Goal: Task Accomplishment & Management: Manage account settings

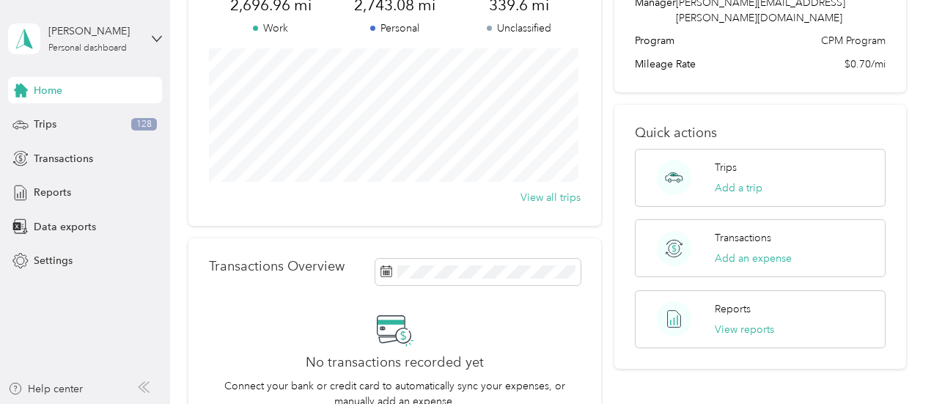
scroll to position [147, 0]
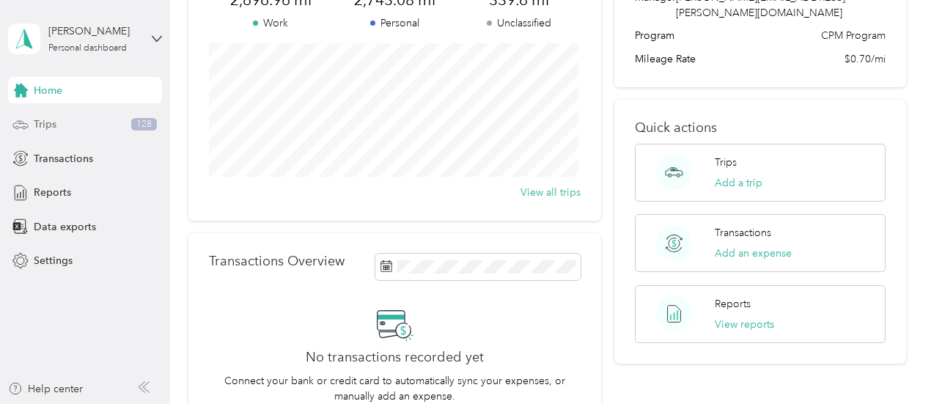
click at [84, 120] on div "Trips 128" at bounding box center [85, 124] width 154 height 26
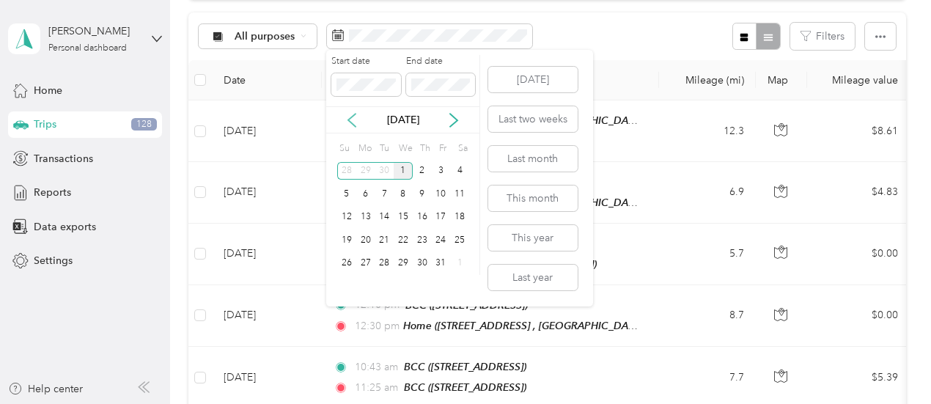
click at [351, 117] on icon at bounding box center [351, 120] width 7 height 13
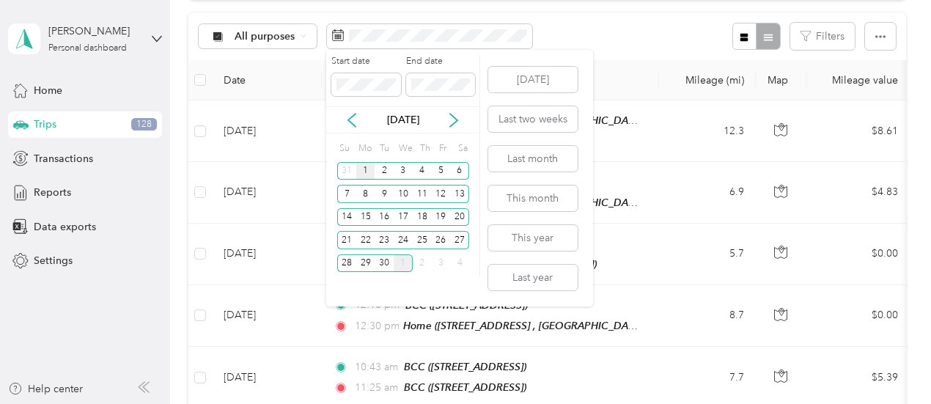
click at [367, 177] on div "1" at bounding box center [365, 171] width 19 height 18
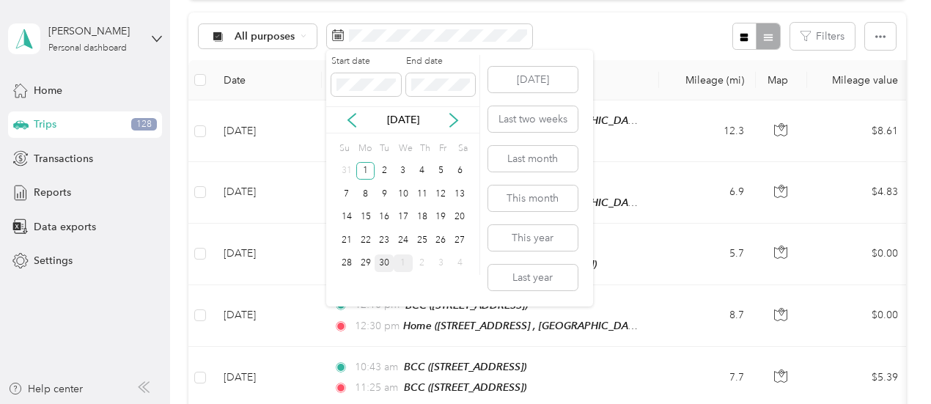
click at [383, 264] on div "30" at bounding box center [384, 264] width 19 height 18
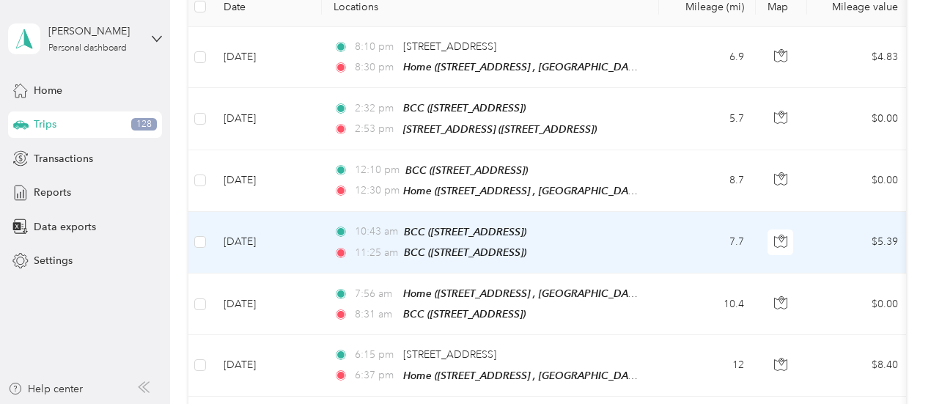
scroll to position [293, 0]
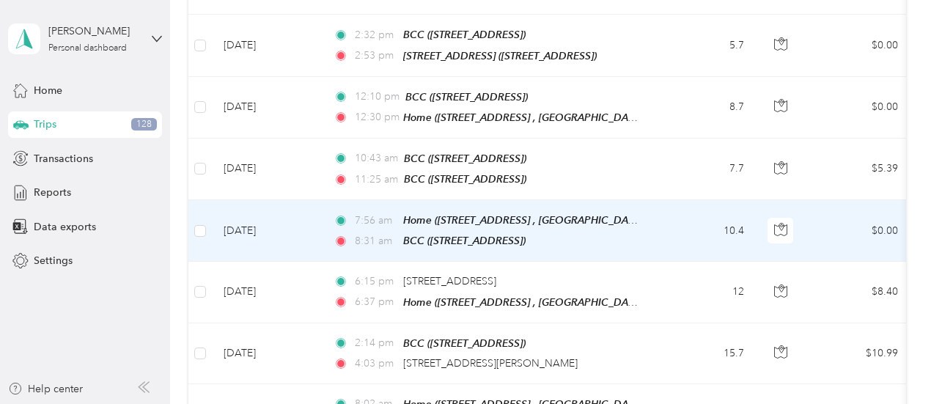
click at [659, 232] on td "7:56 am Home ([STREET_ADDRESS] , [GEOGRAPHIC_DATA], [GEOGRAPHIC_DATA]) 8:31 am …" at bounding box center [490, 231] width 337 height 62
click at [659, 232] on div at bounding box center [501, 202] width 931 height 404
click at [667, 218] on td "10.4" at bounding box center [707, 231] width 97 height 62
click at [667, 403] on div at bounding box center [462, 404] width 924 height 0
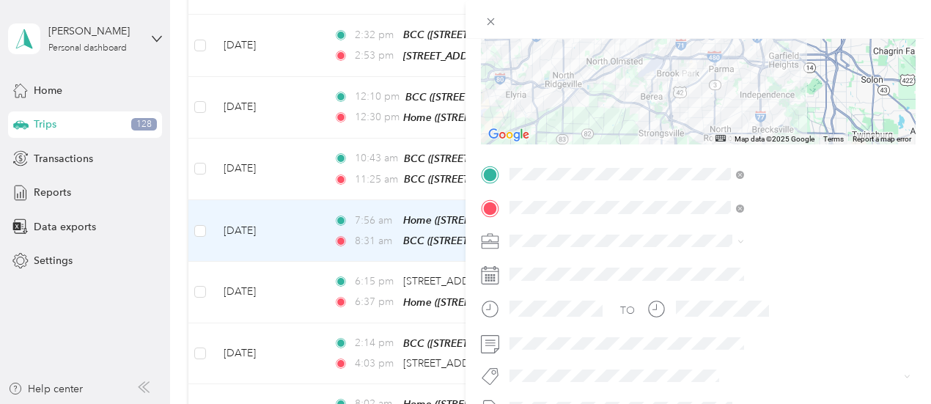
scroll to position [220, 0]
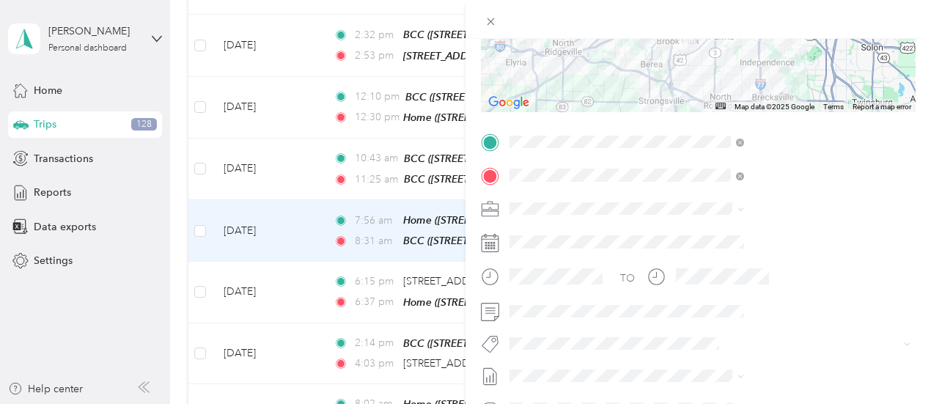
click at [479, 166] on div "Trip details Save This trip cannot be edited because it is either under review,…" at bounding box center [465, 202] width 931 height 404
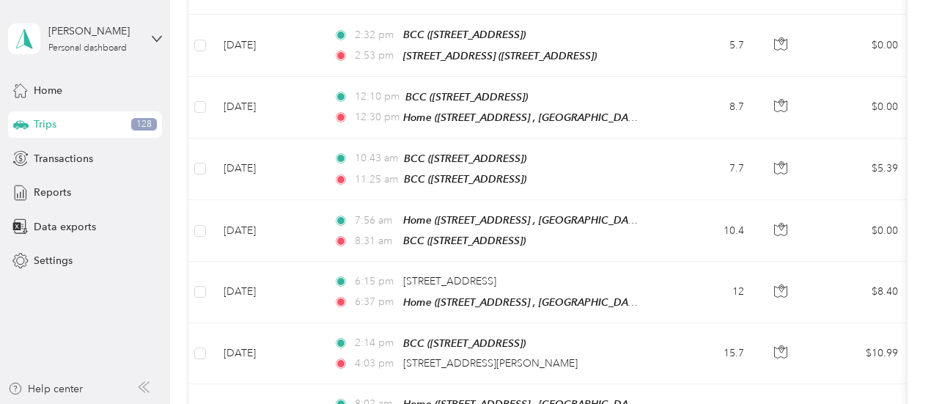
click at [480, 403] on div "Trip details Save This trip cannot be edited because it is either under review,…" at bounding box center [462, 404] width 924 height 0
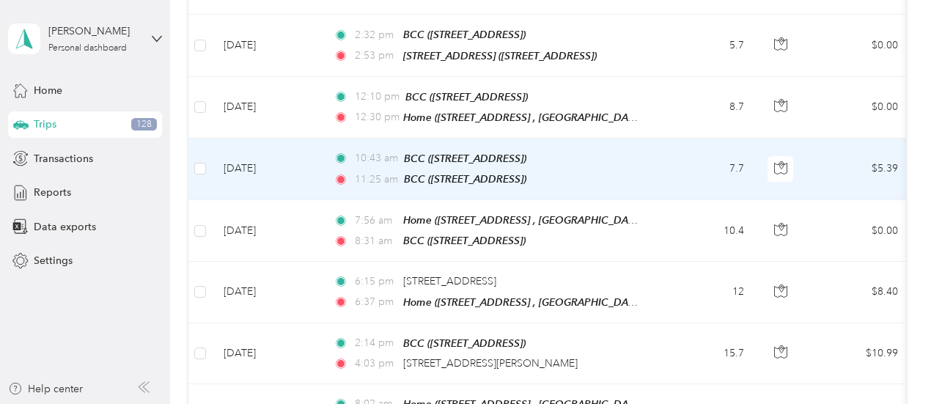
click at [659, 159] on td "7.7" at bounding box center [707, 170] width 97 height 62
click at [659, 403] on div at bounding box center [462, 404] width 924 height 0
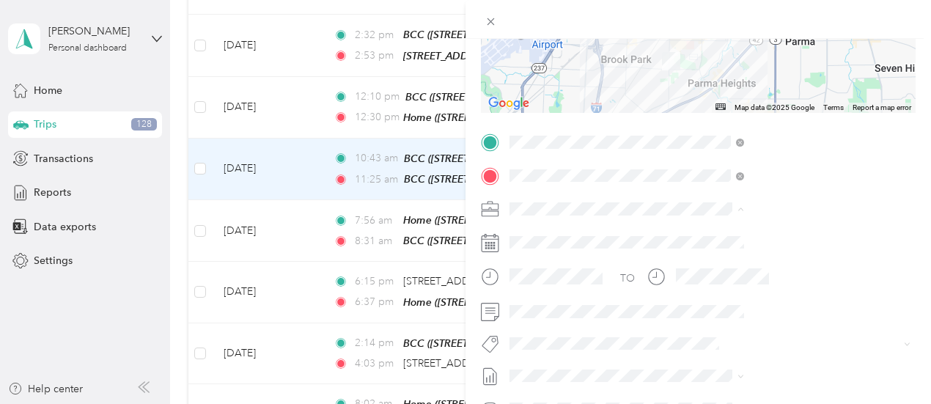
click at [700, 233] on span "Cuyahoga DD" at bounding box center [703, 234] width 67 height 12
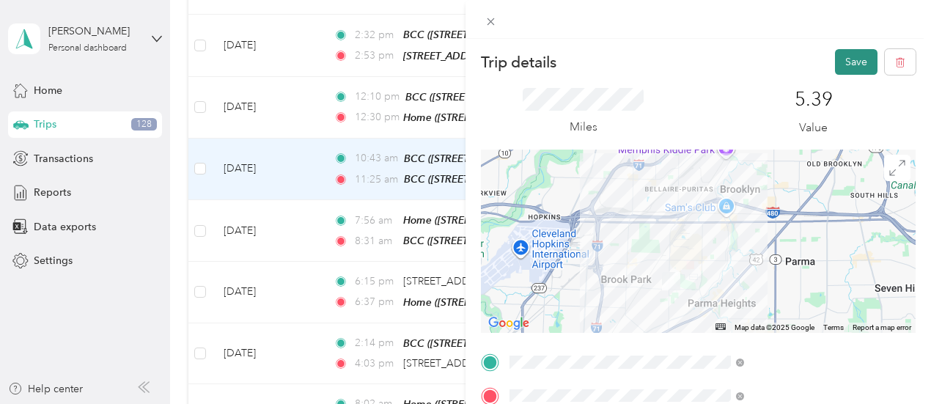
click at [845, 62] on button "Save" at bounding box center [856, 62] width 43 height 26
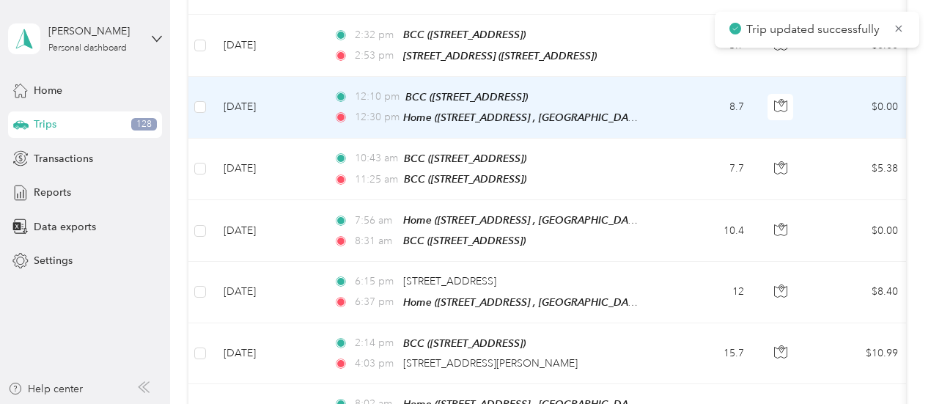
click at [695, 107] on td "8.7" at bounding box center [707, 108] width 97 height 62
click at [695, 403] on div at bounding box center [462, 404] width 924 height 0
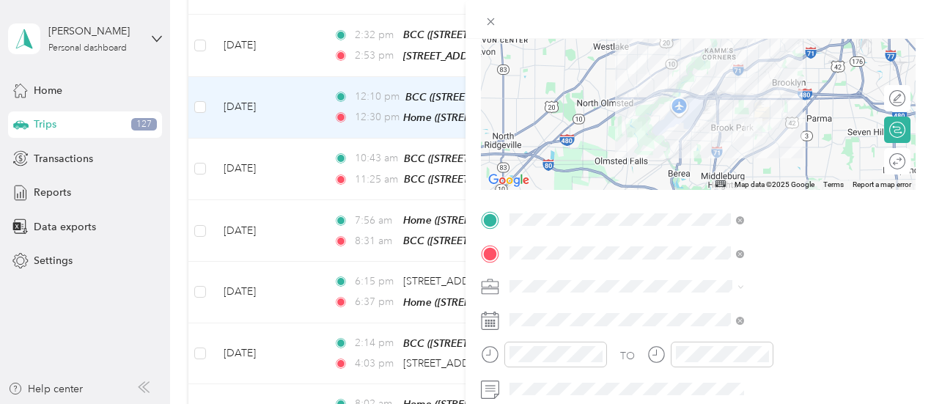
scroll to position [220, 0]
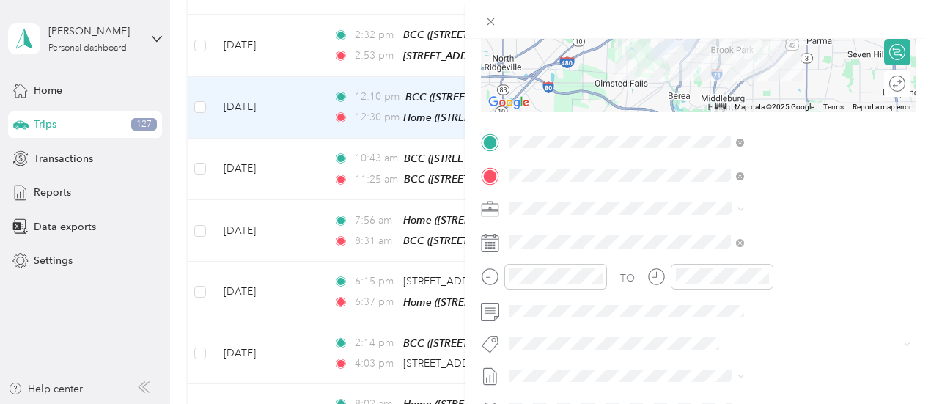
click at [497, 27] on icon at bounding box center [491, 21] width 12 height 12
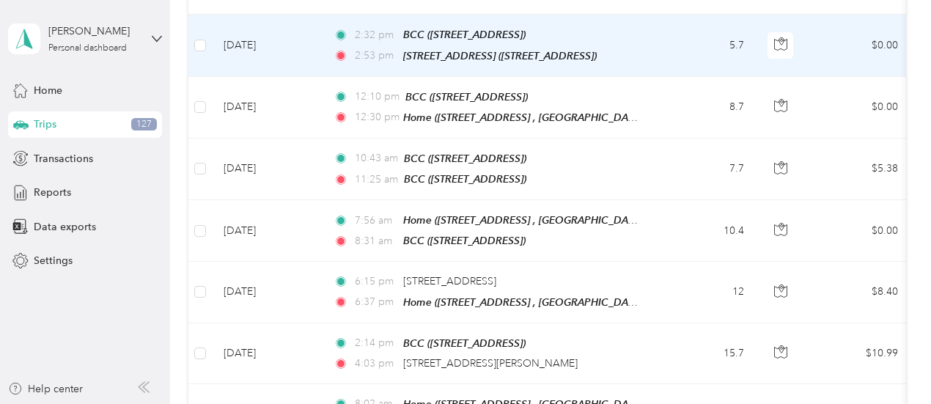
click at [670, 46] on td "5.7" at bounding box center [707, 46] width 97 height 62
click at [670, 403] on div at bounding box center [462, 404] width 924 height 0
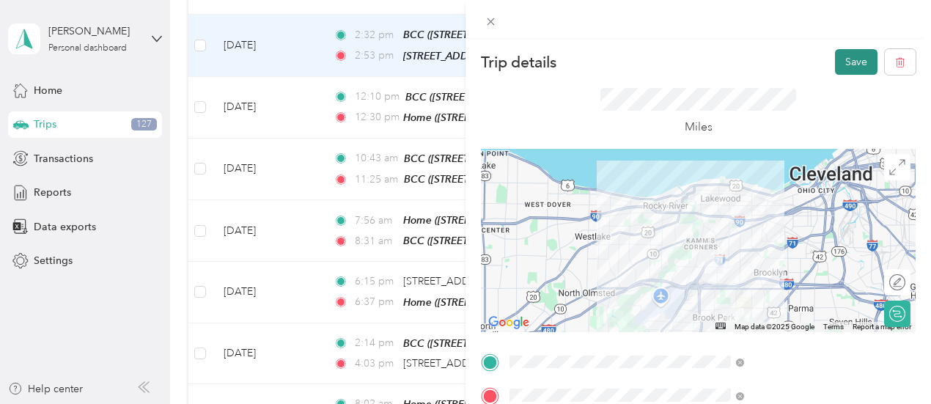
click at [845, 69] on button "Save" at bounding box center [856, 62] width 43 height 26
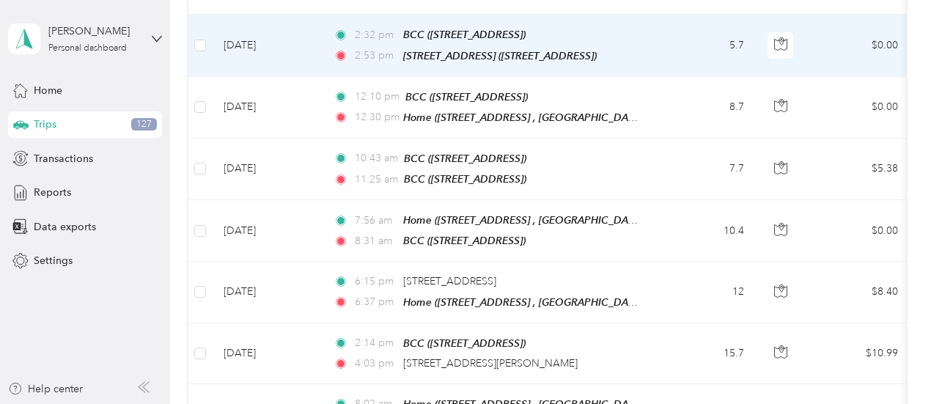
click at [688, 51] on td "5.7" at bounding box center [707, 46] width 97 height 62
click at [689, 403] on div "Trip details Save This trip cannot be edited because it is either under review,…" at bounding box center [462, 404] width 924 height 0
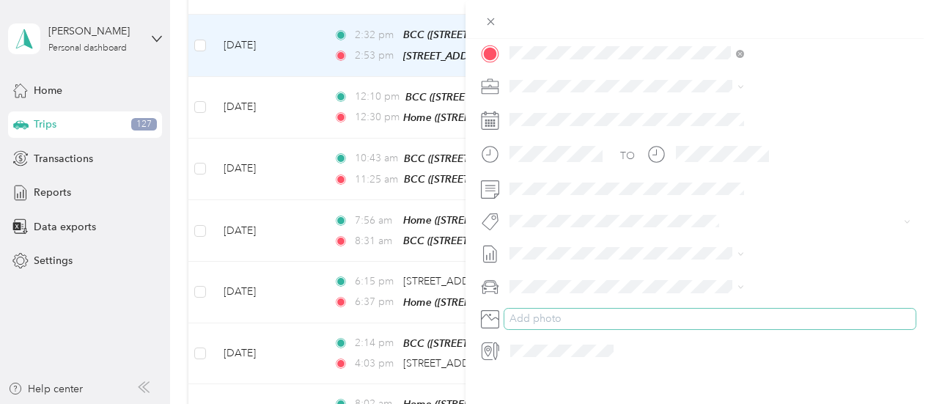
scroll to position [365, 0]
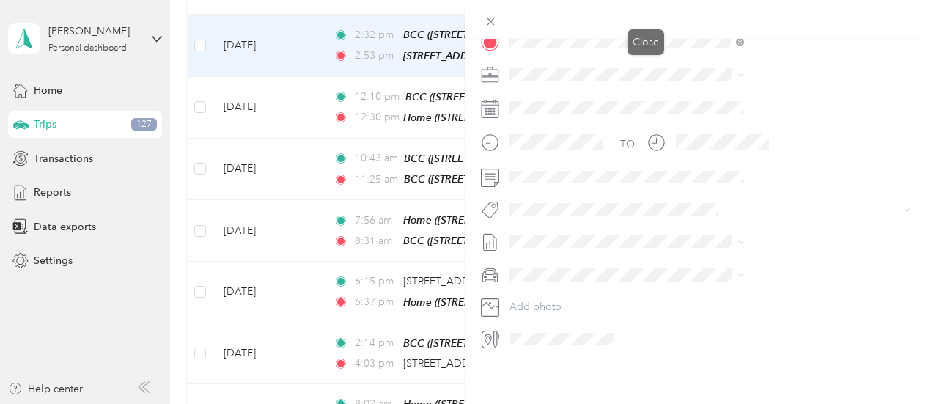
click at [497, 18] on icon at bounding box center [491, 21] width 12 height 12
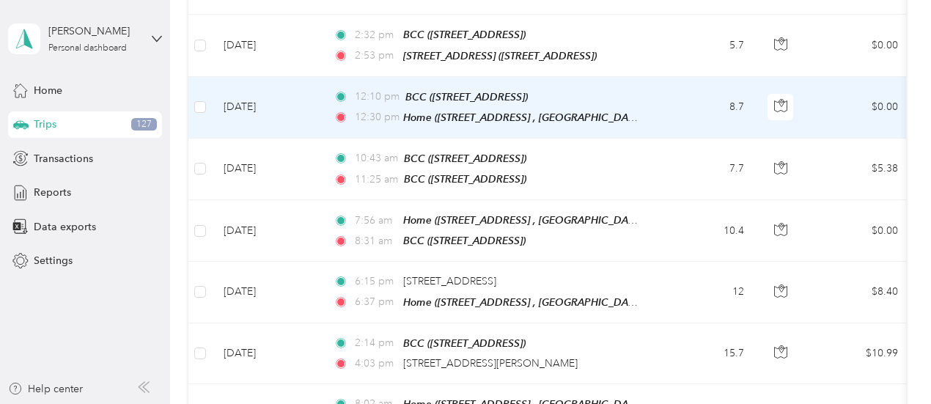
click at [673, 102] on td "8.7" at bounding box center [707, 108] width 97 height 62
click at [674, 403] on div "Trip details Save This trip cannot be edited because it is either under review,…" at bounding box center [462, 404] width 924 height 0
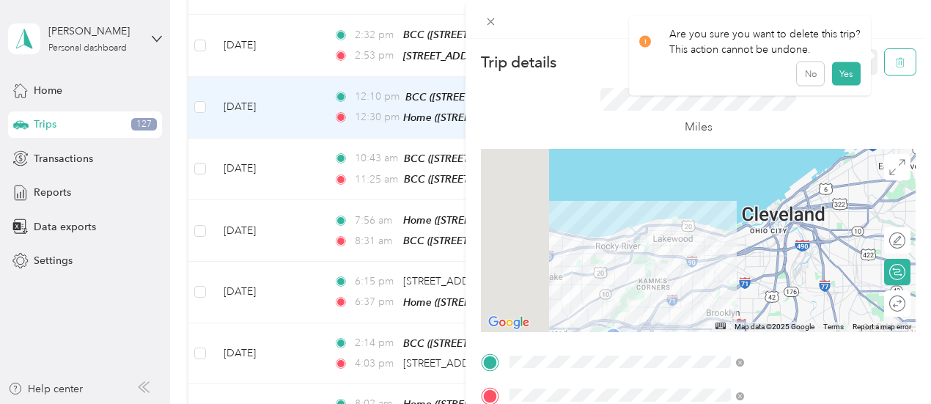
click at [895, 67] on button "button" at bounding box center [900, 62] width 31 height 26
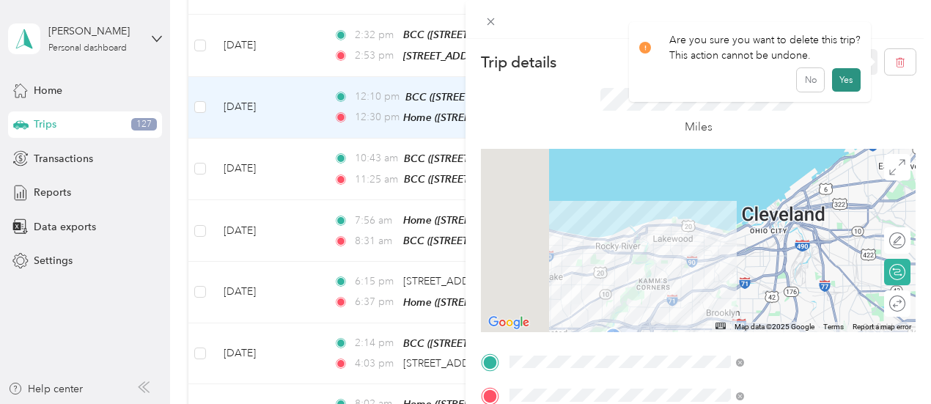
click at [842, 84] on button "Yes" at bounding box center [846, 79] width 29 height 23
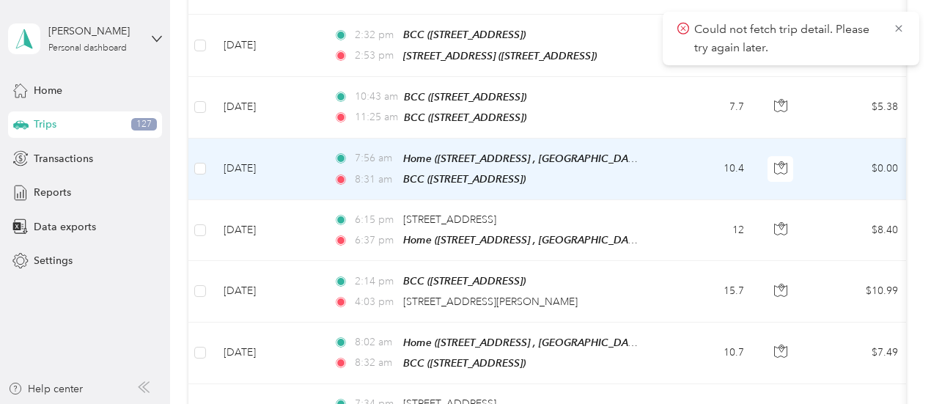
click at [673, 165] on td "10.4" at bounding box center [707, 170] width 97 height 62
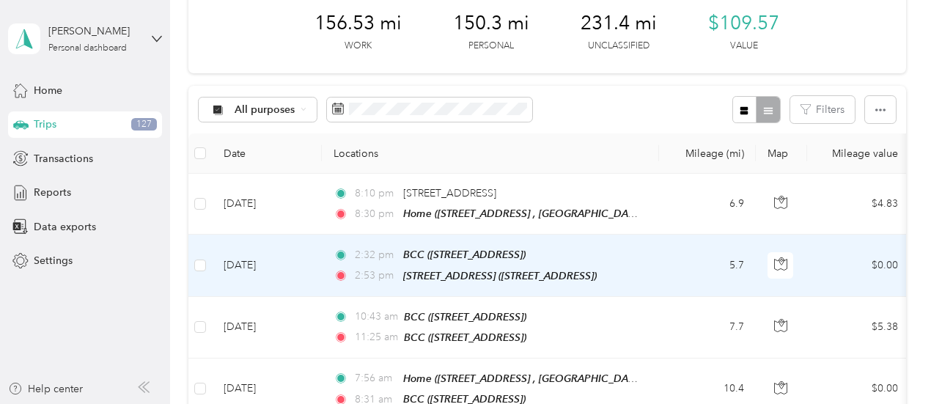
scroll to position [147, 0]
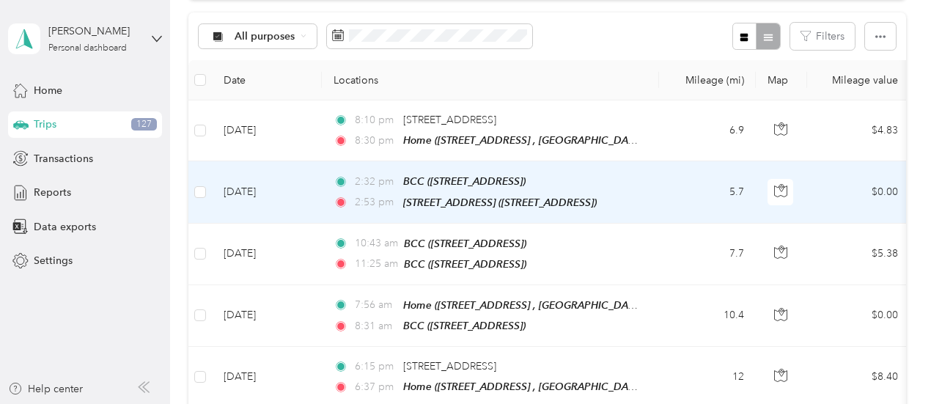
click at [678, 195] on td "5.7" at bounding box center [707, 192] width 97 height 62
click at [676, 192] on td "5.7" at bounding box center [707, 192] width 97 height 62
click at [676, 403] on div at bounding box center [462, 404] width 924 height 0
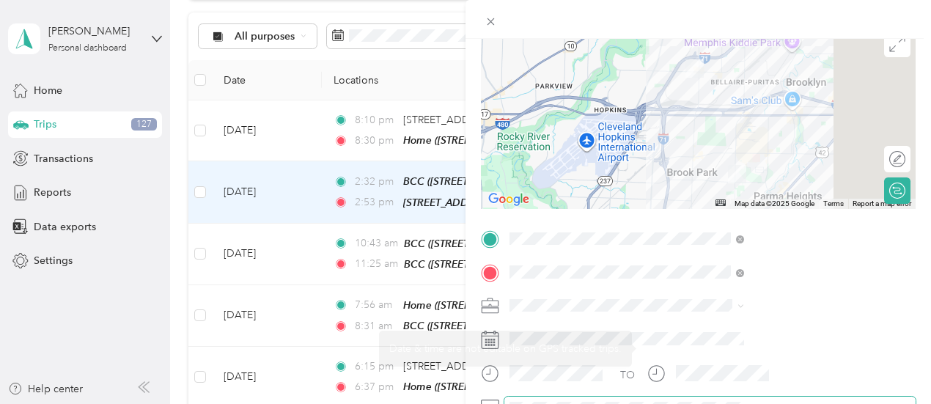
scroll to position [147, 0]
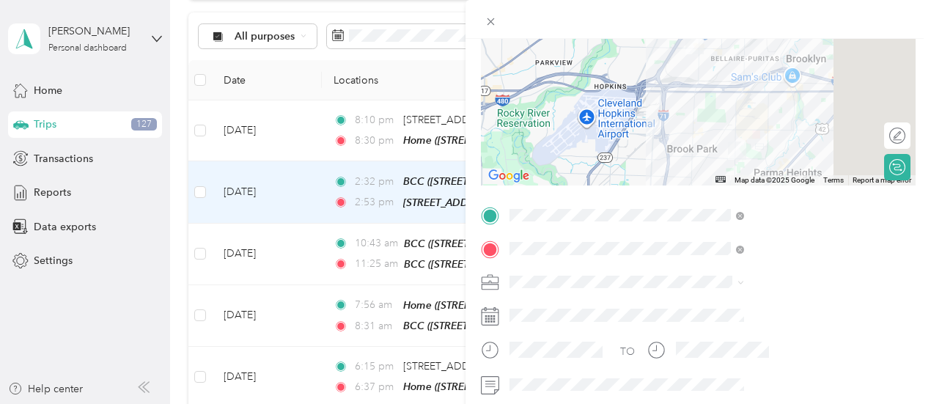
click at [565, 85] on div "Trip details Save This trip cannot be edited because it is either under review,…" at bounding box center [465, 202] width 931 height 404
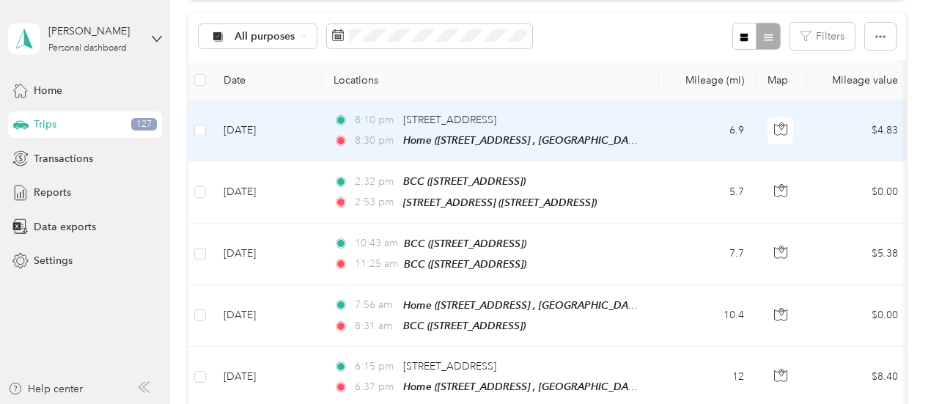
click at [662, 130] on td "6.9" at bounding box center [707, 130] width 97 height 61
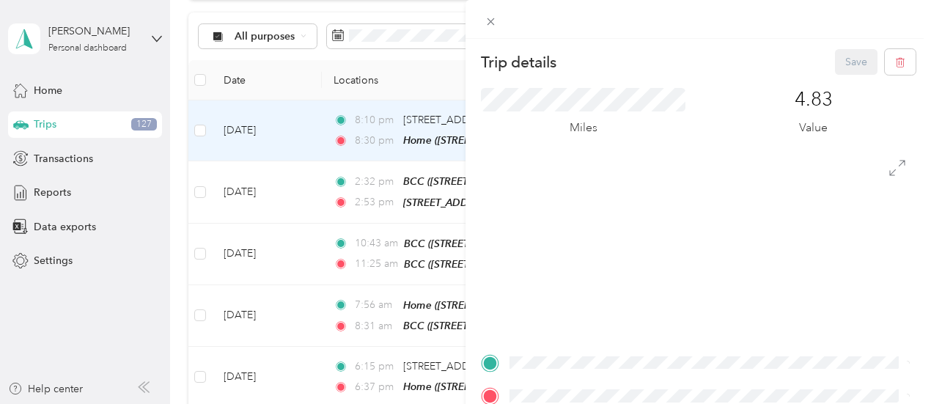
click at [662, 130] on div "Trip details Save This trip cannot be edited because it is either under review,…" at bounding box center [465, 202] width 931 height 404
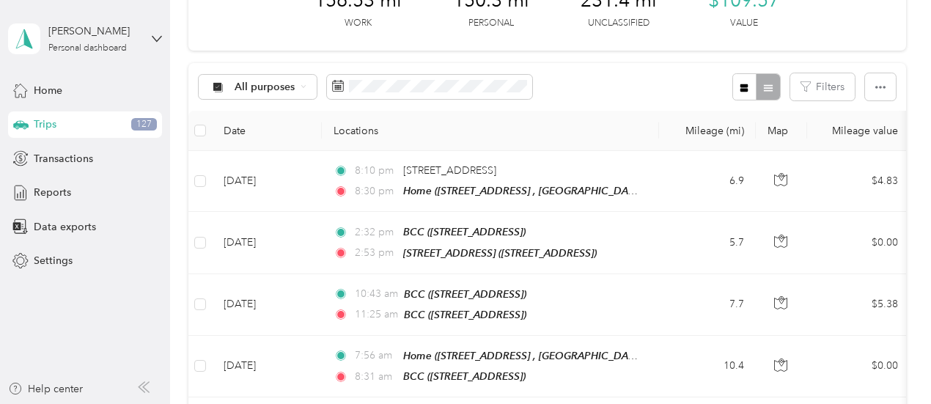
scroll to position [73, 0]
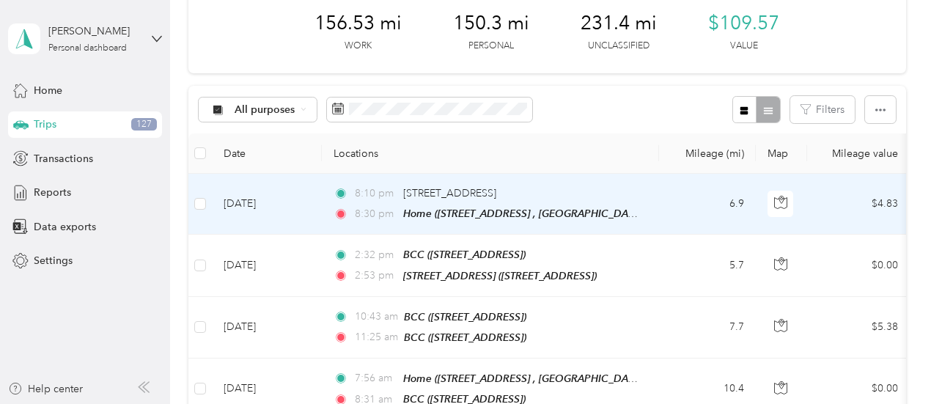
click at [701, 207] on td "6.9" at bounding box center [707, 204] width 97 height 61
click at [701, 403] on div at bounding box center [462, 404] width 924 height 0
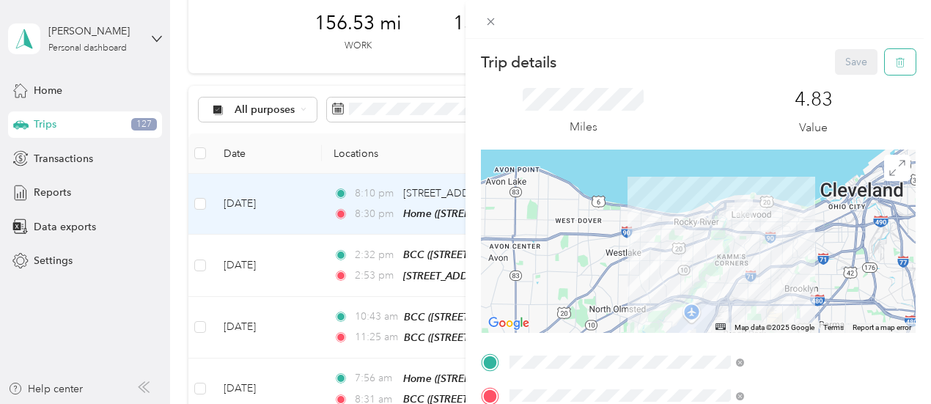
click at [896, 66] on icon "button" at bounding box center [901, 62] width 10 height 10
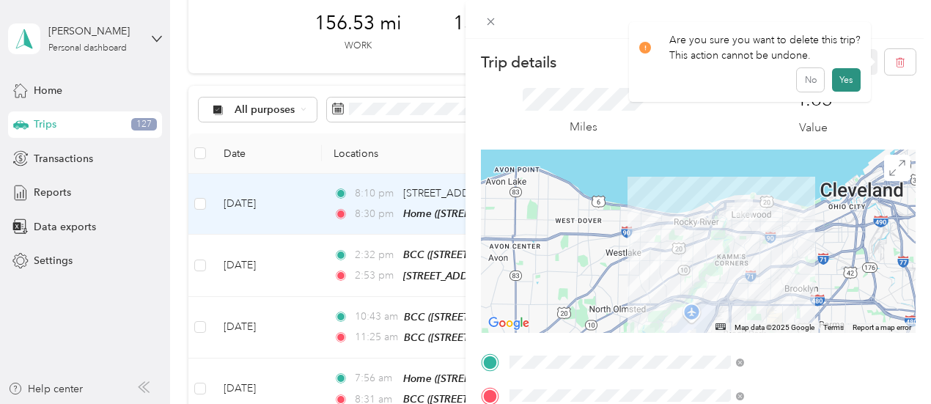
drag, startPoint x: 845, startPoint y: 78, endPoint x: 823, endPoint y: 77, distance: 22.1
click at [845, 78] on button "Yes" at bounding box center [846, 79] width 29 height 23
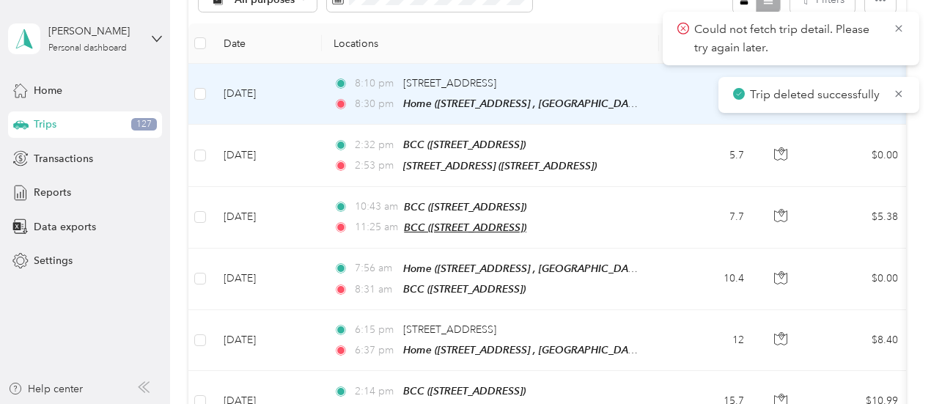
scroll to position [220, 0]
